Goal: Transaction & Acquisition: Download file/media

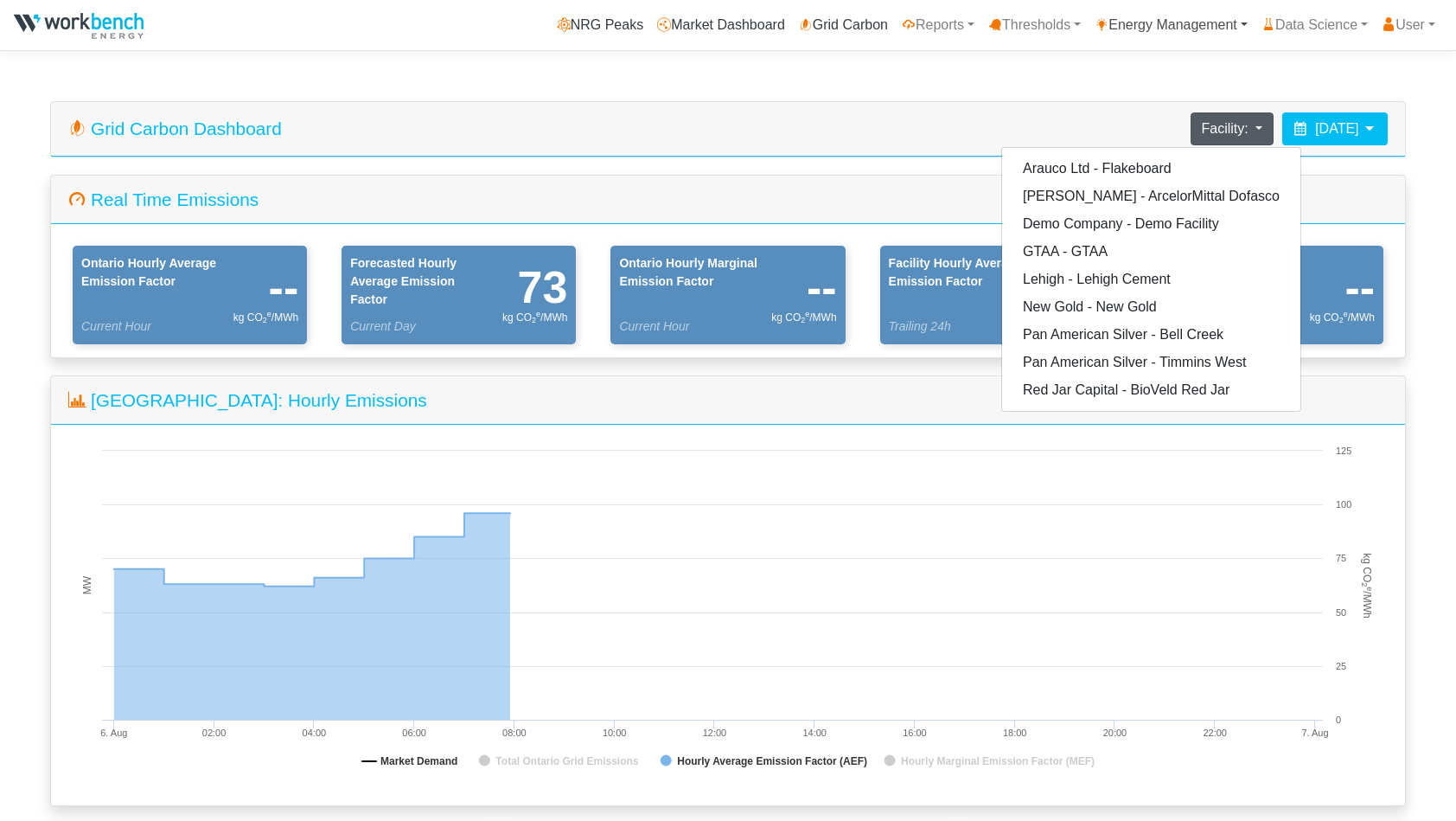
click at [1163, 22] on link "Energy Management" at bounding box center [1171, 25] width 167 height 35
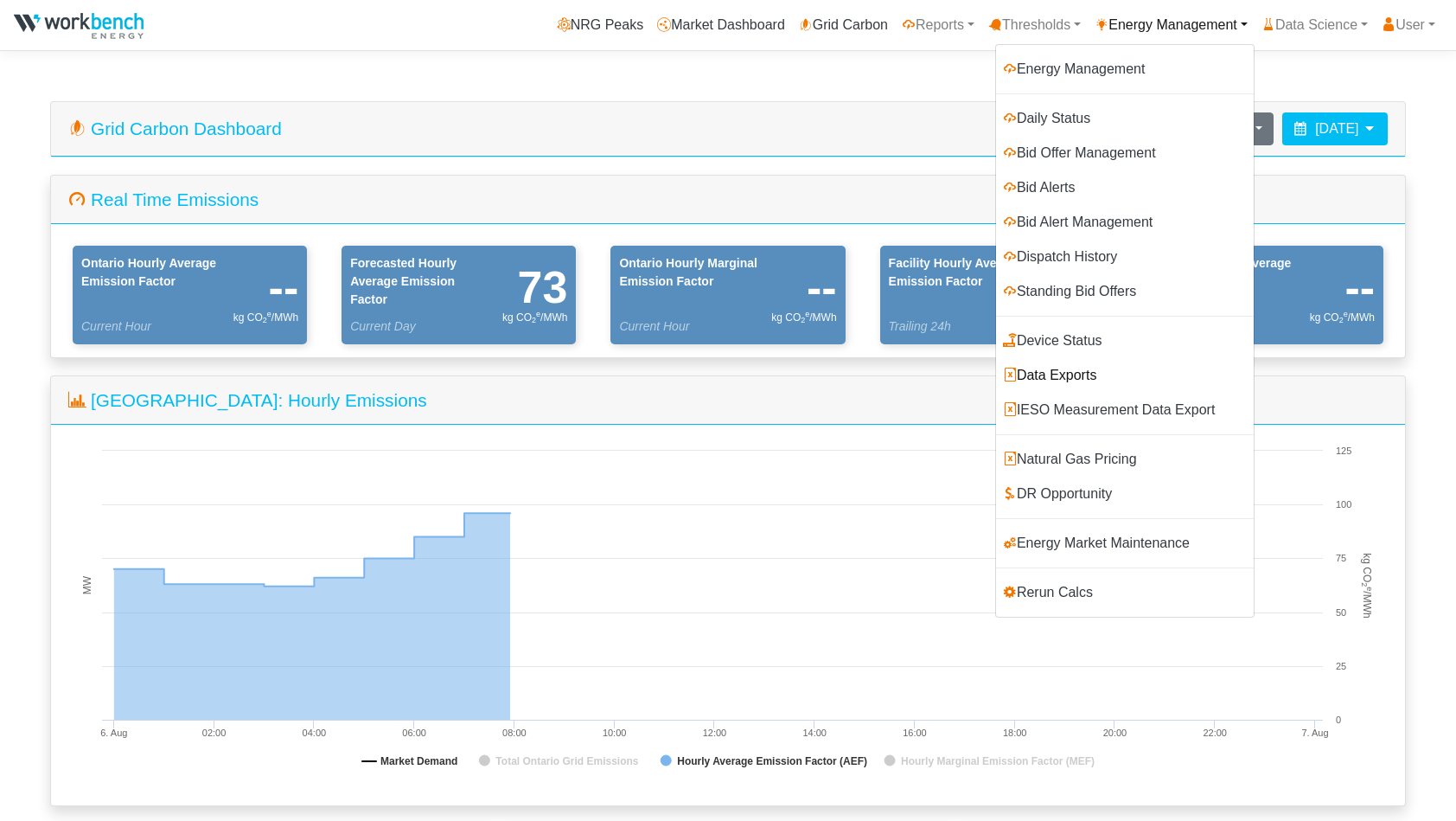
click at [1072, 374] on link "Data Exports" at bounding box center [1124, 375] width 257 height 35
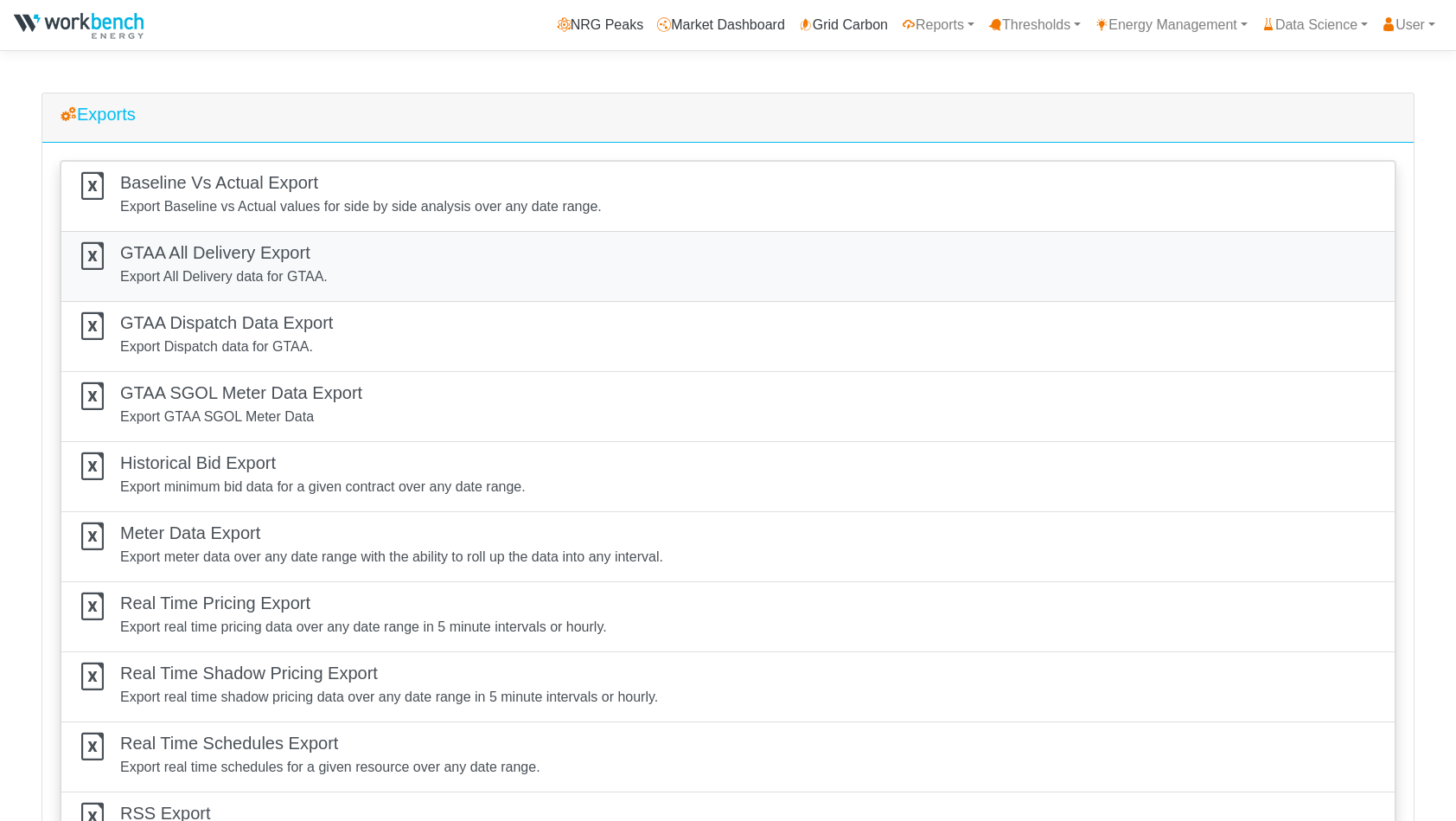
click at [332, 284] on div "GTAA All Delivery Export Export All Delivery data for GTAA." at bounding box center [728, 266] width 1299 height 48
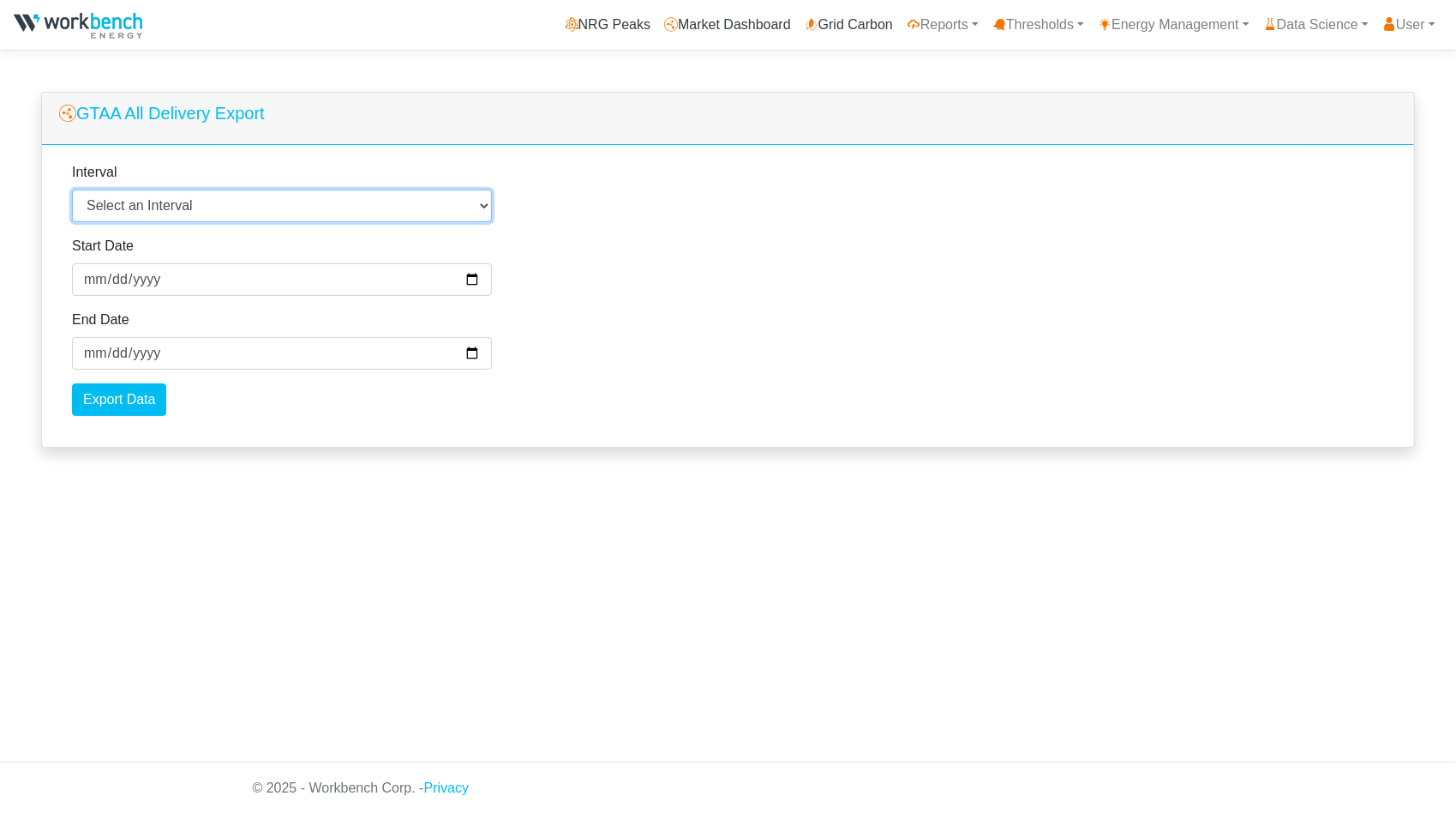
click at [285, 207] on select "Select an Interval 1 Minute 5 Minutes 15 Minutes 30 Minutes Hourly Daily" at bounding box center [282, 206] width 420 height 33
select select "1"
click at [72, 189] on select "Select an Interval 1 Minute 5 Minutes 15 Minutes 30 Minutes Hourly Daily" at bounding box center [282, 206] width 420 height 33
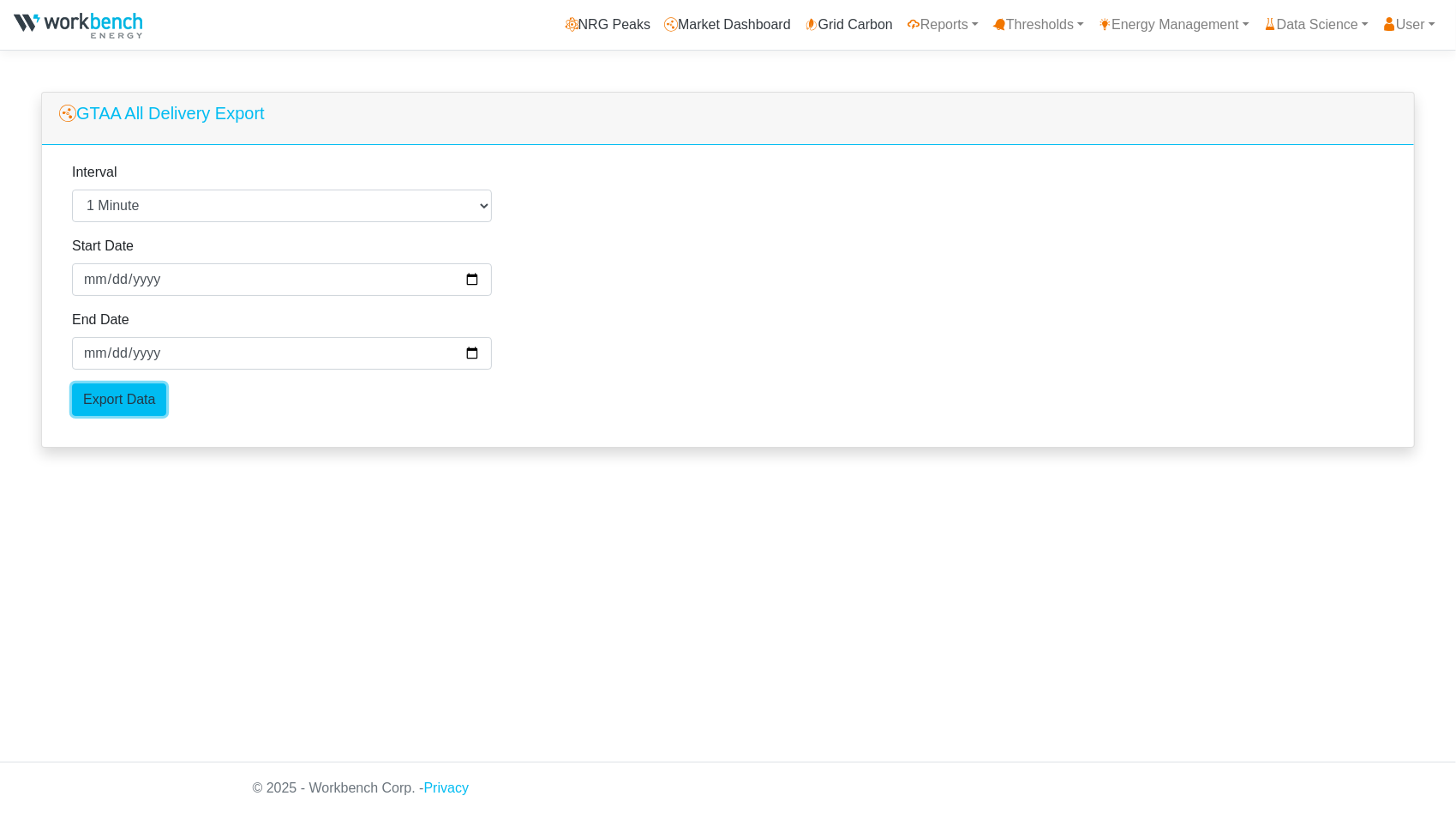
click at [139, 397] on input "Export Data" at bounding box center [119, 399] width 94 height 33
